Goal: Information Seeking & Learning: Learn about a topic

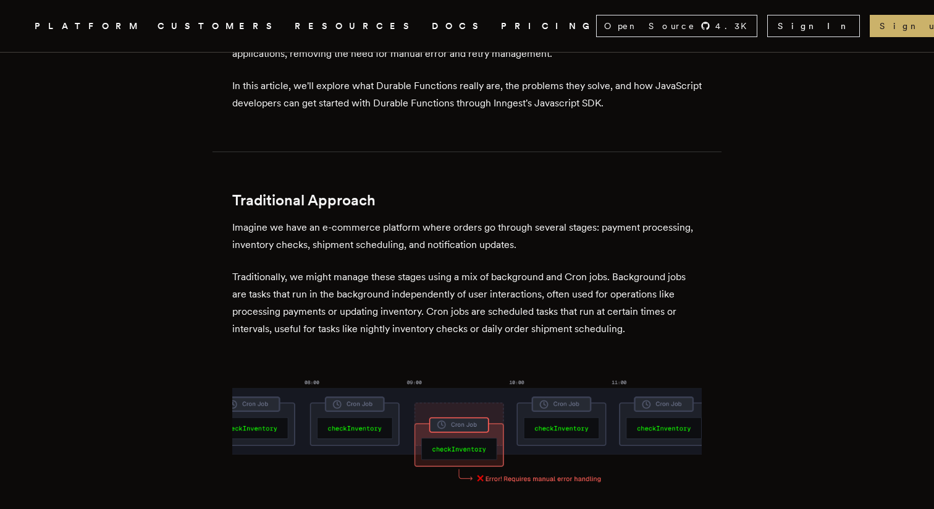
scroll to position [627, 0]
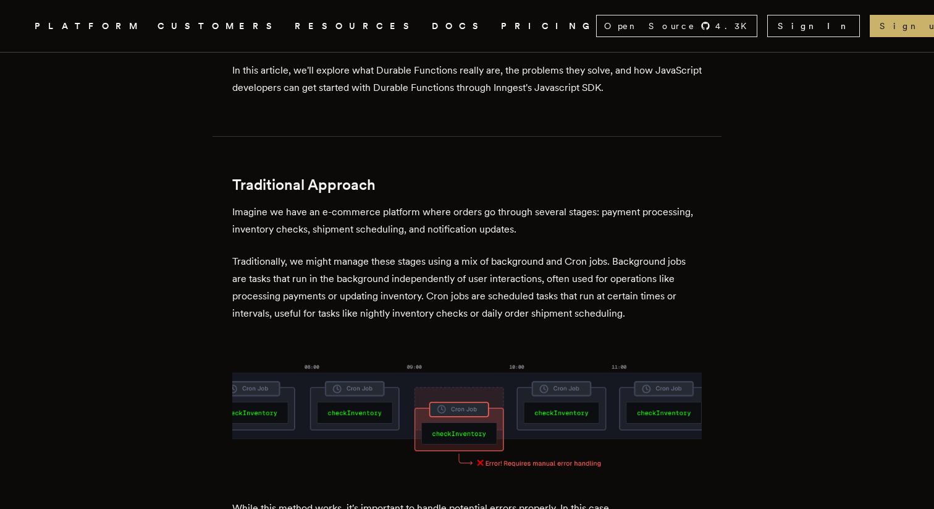
click at [341, 291] on p "Traditionally, we might manage these stages using a mix of background and Cron …" at bounding box center [467, 287] width 470 height 69
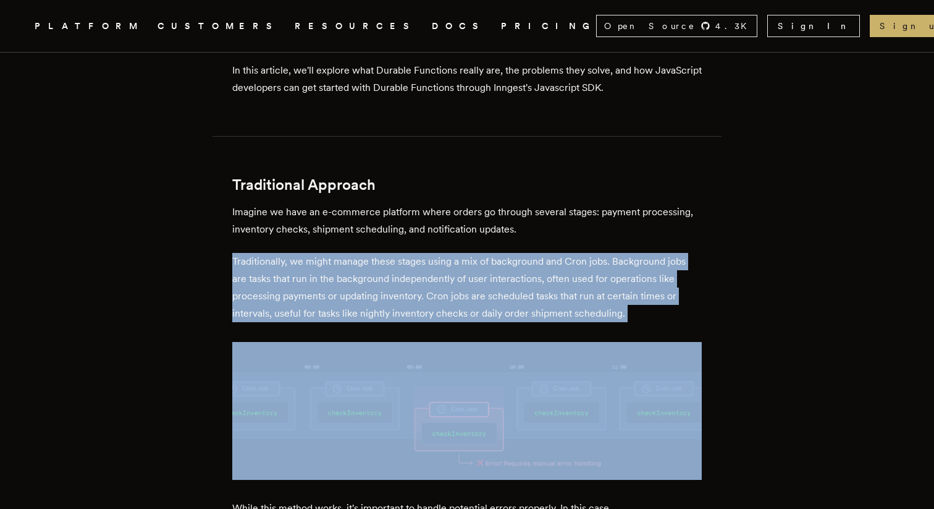
click at [341, 291] on p "Traditionally, we might manage these stages using a mix of background and Cron …" at bounding box center [467, 287] width 470 height 69
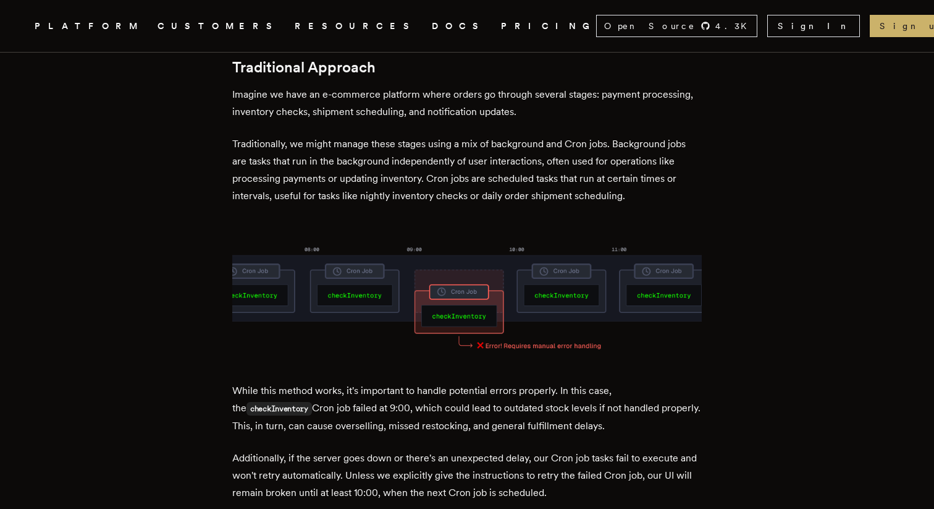
scroll to position [745, 0]
click at [344, 391] on p "While this method works, it's important to handle potential errors properly. In…" at bounding box center [467, 407] width 470 height 53
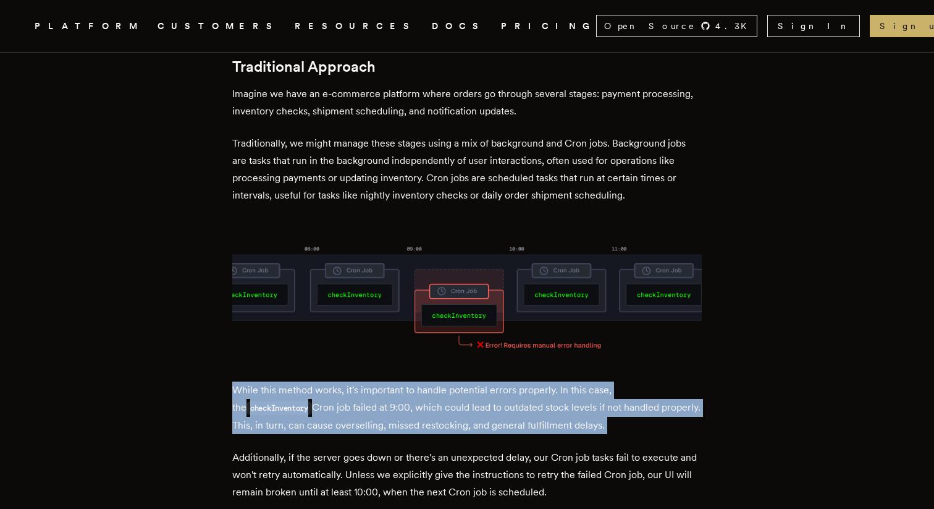
click at [344, 391] on p "While this method works, it's important to handle potential errors properly. In…" at bounding box center [467, 407] width 470 height 53
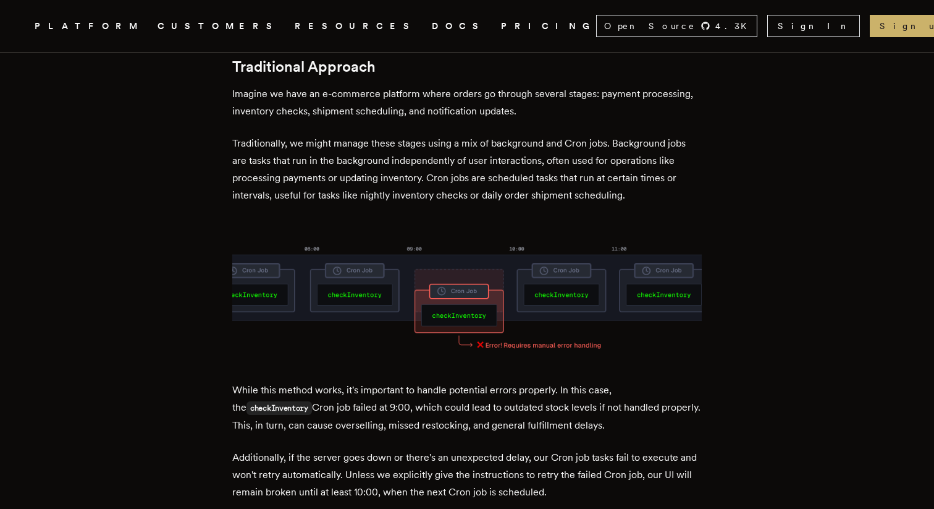
click at [344, 391] on p "While this method works, it's important to handle potential errors properly. In…" at bounding box center [467, 407] width 470 height 53
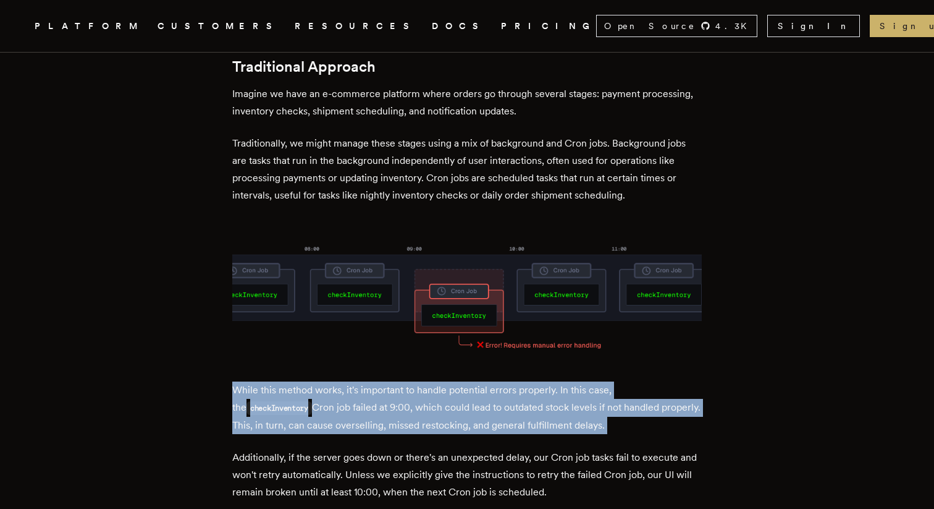
click at [344, 391] on p "While this method works, it's important to handle potential errors properly. In…" at bounding box center [467, 407] width 470 height 53
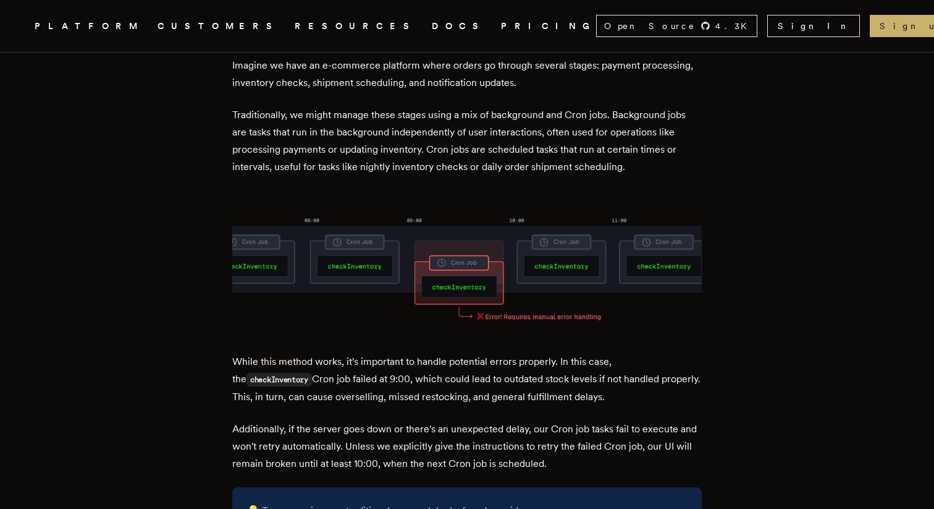
scroll to position [776, 0]
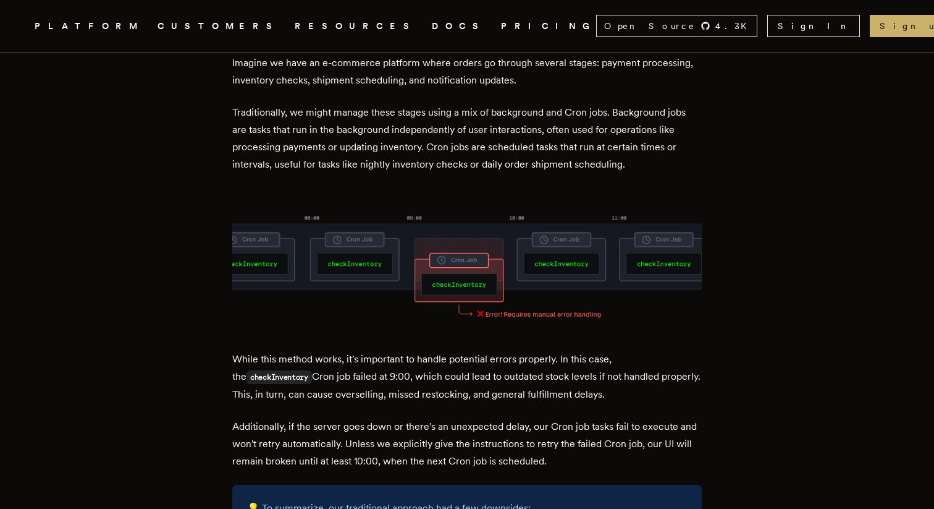
click at [342, 418] on p "Additionally, if the server goes down or there's an unexpected delay, our Cron …" at bounding box center [467, 444] width 470 height 52
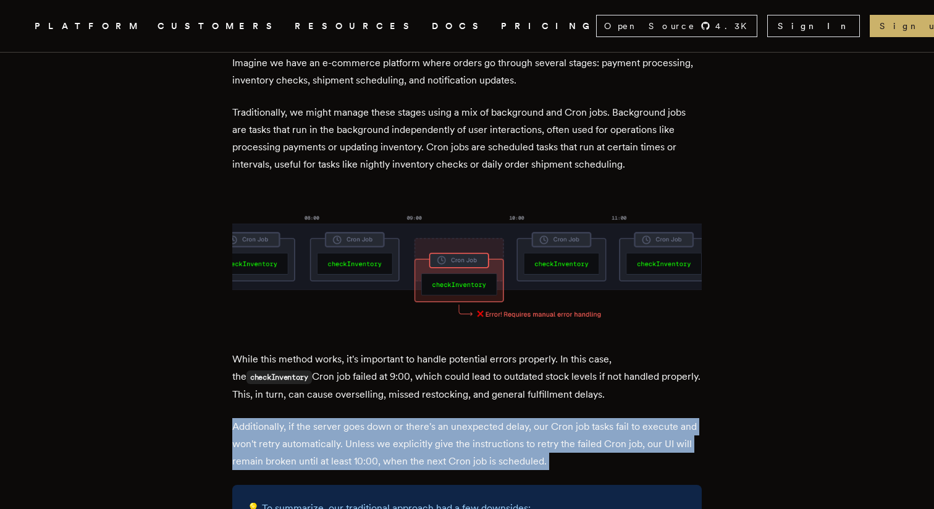
click at [342, 418] on p "Additionally, if the server goes down or there's an unexpected delay, our Cron …" at bounding box center [467, 444] width 470 height 52
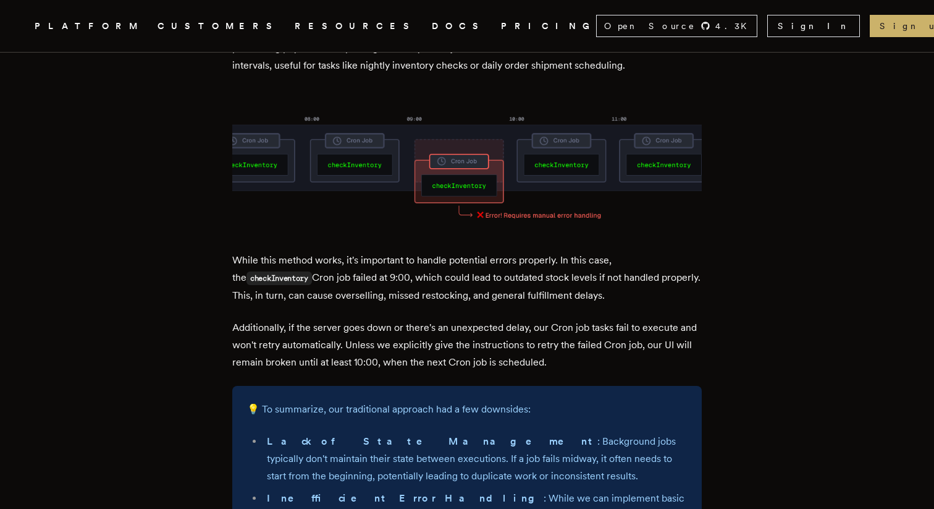
scroll to position [881, 0]
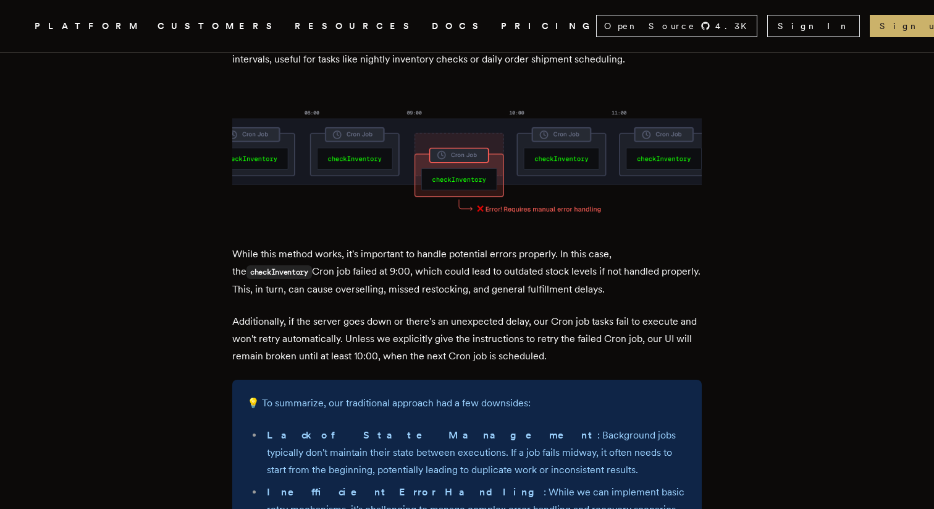
click at [374, 270] on p "While this method works, it's important to handle potential errors properly. In…" at bounding box center [467, 271] width 470 height 53
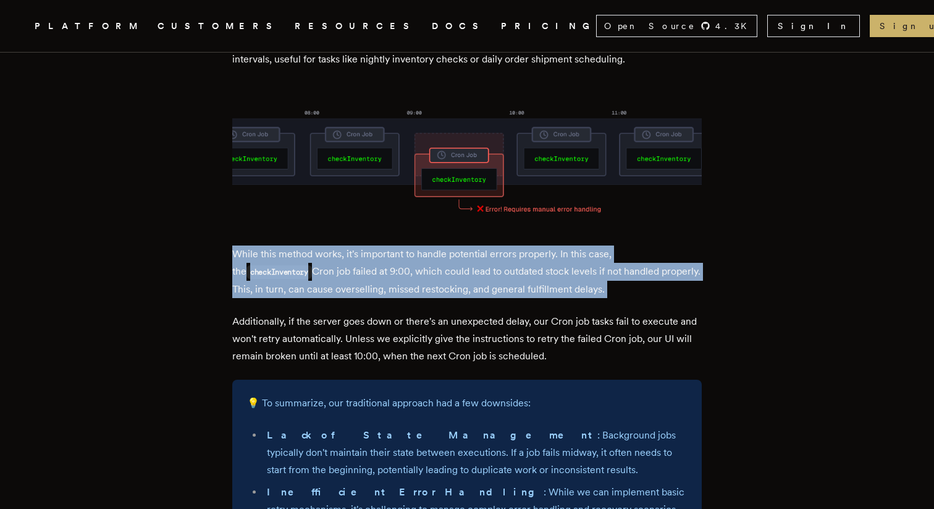
click at [374, 270] on p "While this method works, it's important to handle potential errors properly. In…" at bounding box center [467, 271] width 470 height 53
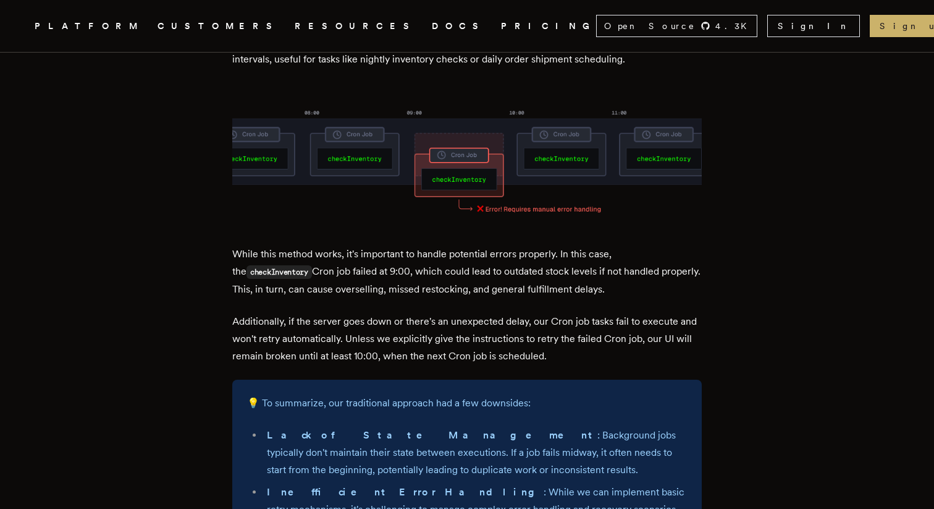
click at [362, 313] on p "Additionally, if the server goes down or there's an unexpected delay, our Cron …" at bounding box center [467, 339] width 470 height 52
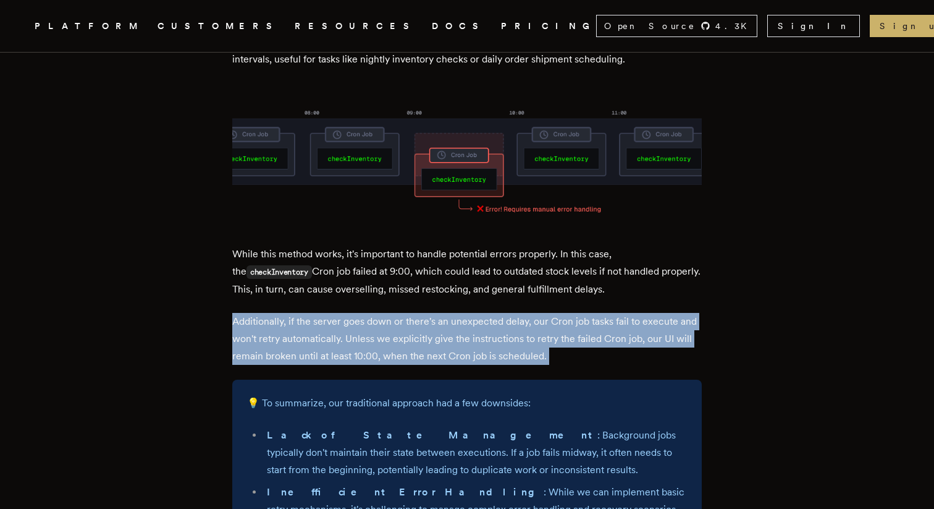
click at [362, 313] on p "Additionally, if the server goes down or there's an unexpected delay, our Cron …" at bounding box center [467, 339] width 470 height 52
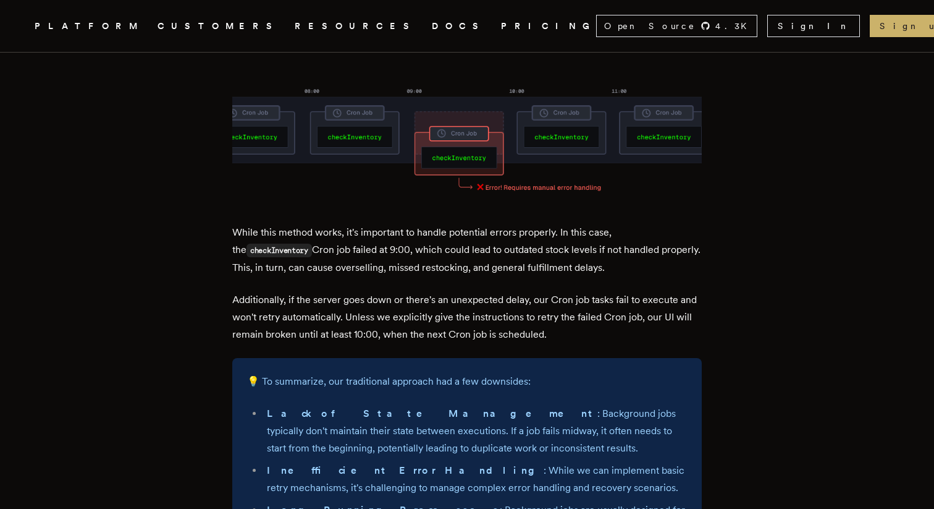
scroll to position [903, 0]
click at [362, 312] on p "Additionally, if the server goes down or there's an unexpected delay, our Cron …" at bounding box center [467, 316] width 470 height 52
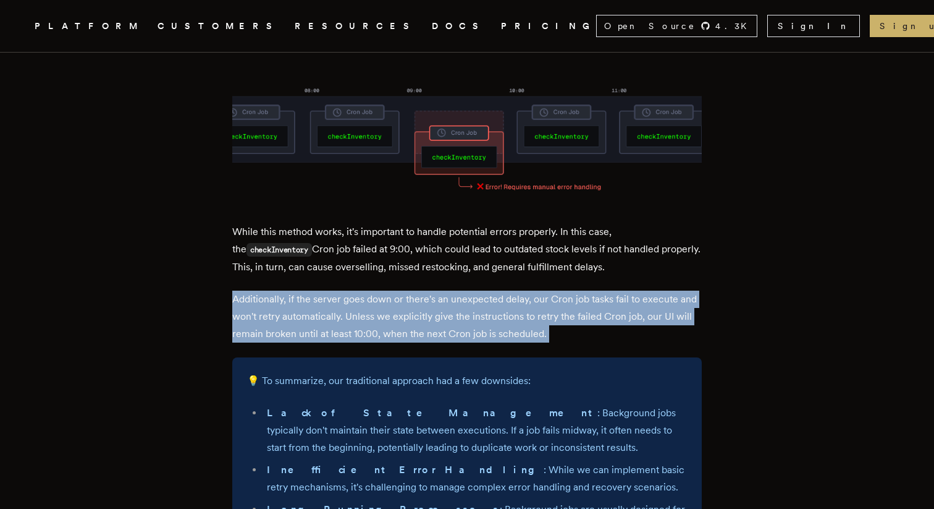
click at [362, 312] on p "Additionally, if the server goes down or there's an unexpected delay, our Cron …" at bounding box center [467, 316] width 470 height 52
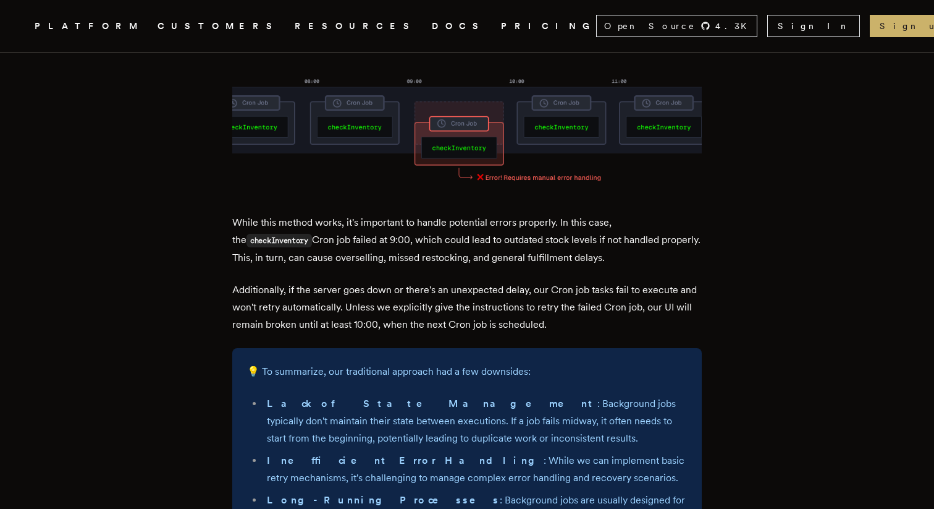
scroll to position [913, 0]
click at [381, 302] on p "Additionally, if the server goes down or there's an unexpected delay, our Cron …" at bounding box center [467, 306] width 470 height 52
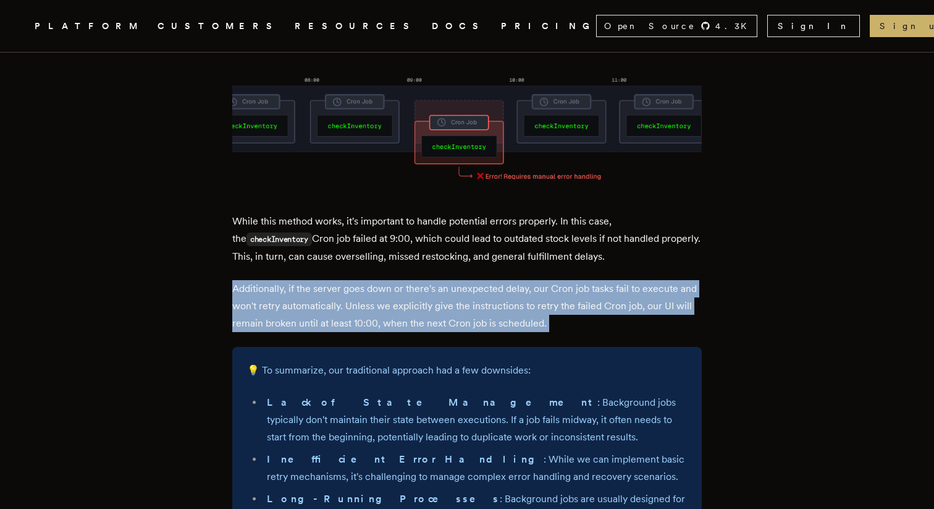
click at [381, 302] on p "Additionally, if the server goes down or there's an unexpected delay, our Cron …" at bounding box center [467, 306] width 470 height 52
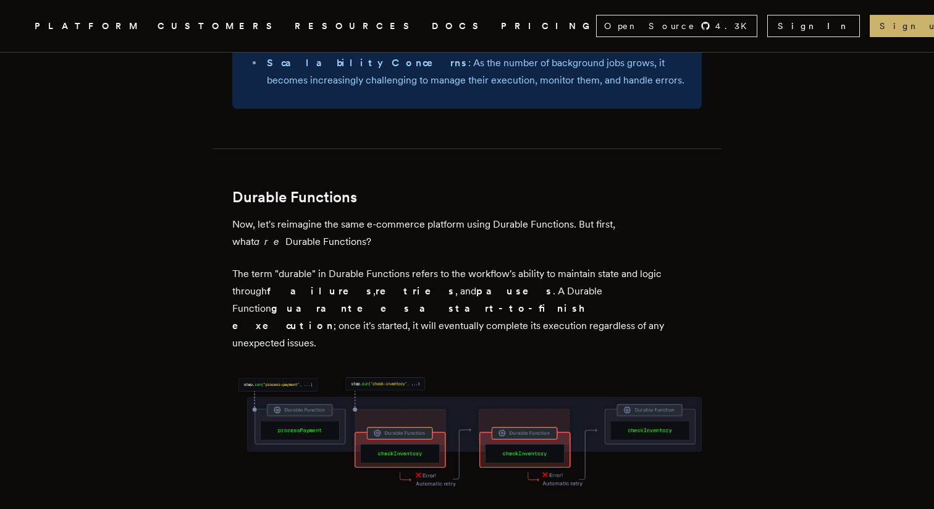
scroll to position [1429, 0]
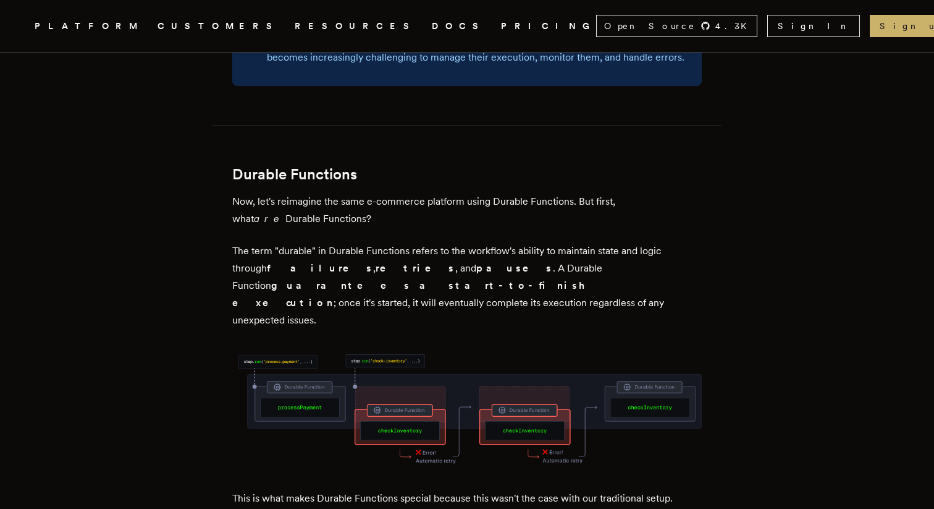
click at [399, 242] on p "The term "durable" in Durable Functions refers to the workflow's ability to mai…" at bounding box center [467, 285] width 470 height 87
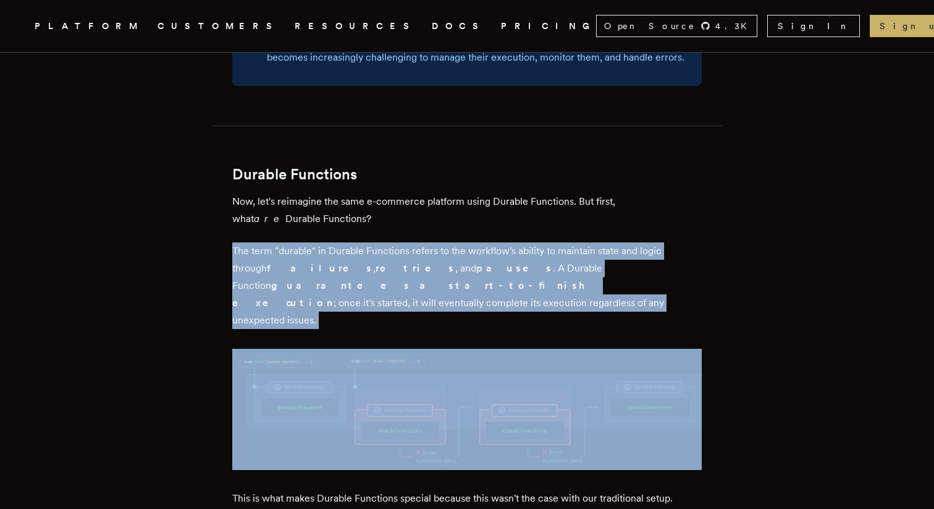
click at [399, 242] on p "The term "durable" in Durable Functions refers to the workflow's ability to mai…" at bounding box center [467, 285] width 470 height 87
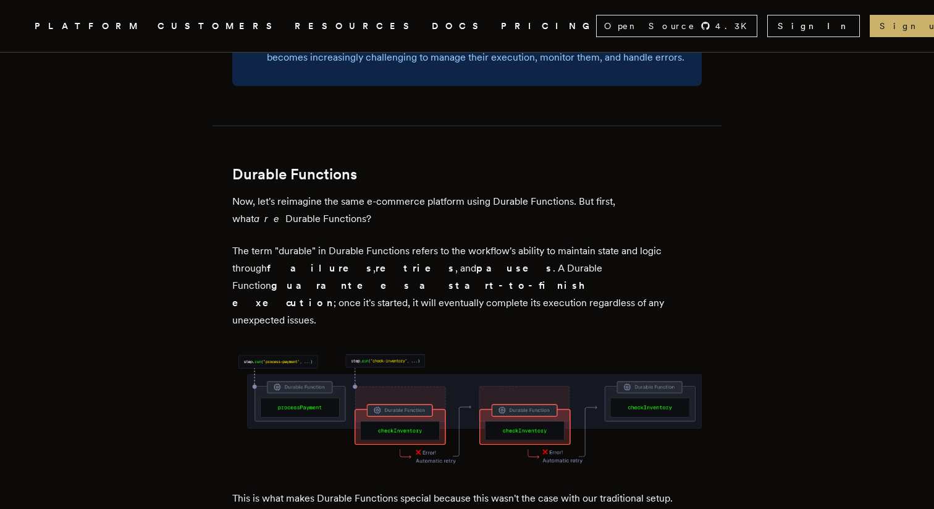
click at [399, 242] on p "The term "durable" in Durable Functions refers to the workflow's ability to mai…" at bounding box center [467, 285] width 470 height 87
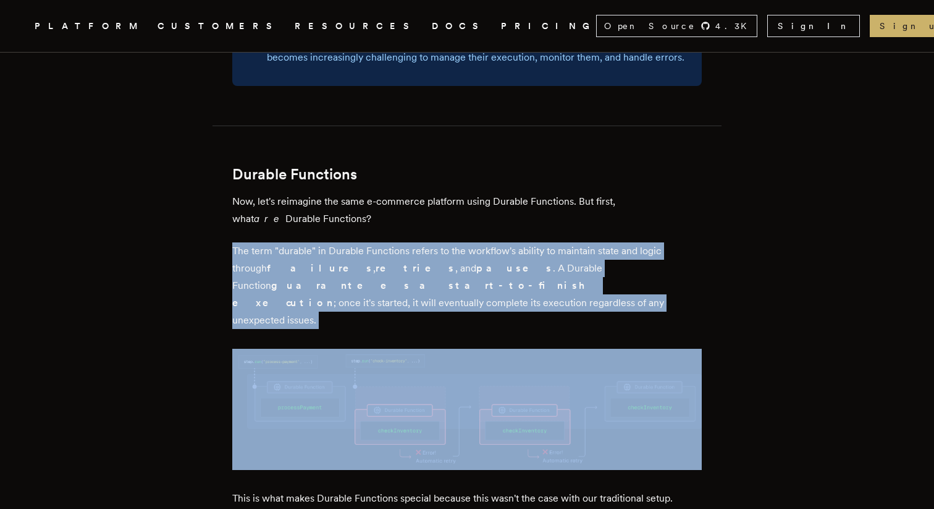
click at [399, 242] on p "The term "durable" in Durable Functions refers to the workflow's ability to mai…" at bounding box center [467, 285] width 470 height 87
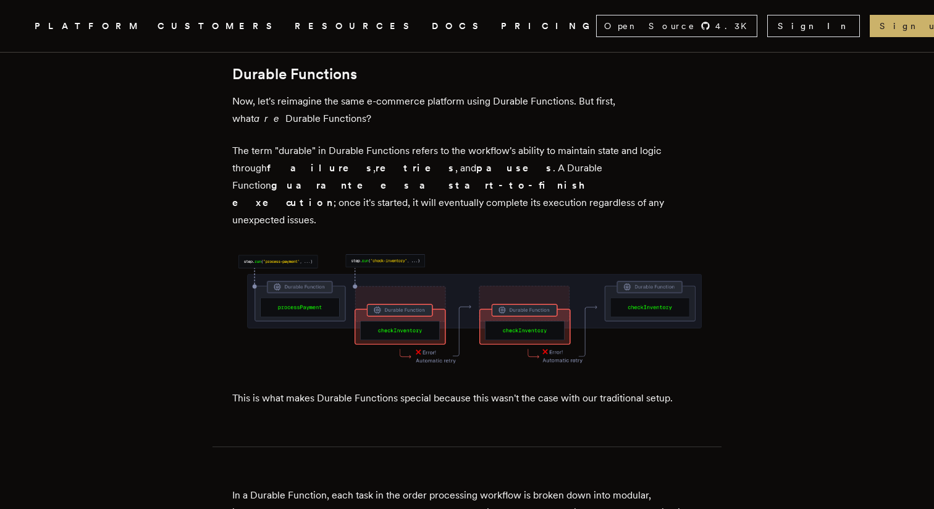
scroll to position [1530, 0]
